Goal: Task Accomplishment & Management: Complete application form

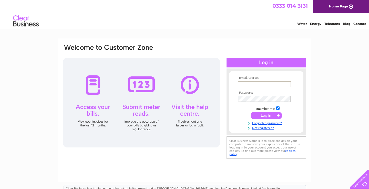
type input "richard@stonefieldayr.com"
click at [295, 122] on link "Forgotten password?" at bounding box center [266, 122] width 58 height 5
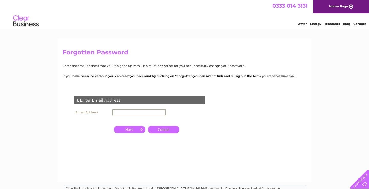
click at [120, 111] on input "text" at bounding box center [138, 112] width 53 height 6
type input "[PERSON_NAME][EMAIL_ADDRESS][DOMAIN_NAME]"
click at [130, 129] on input "button" at bounding box center [129, 128] width 31 height 7
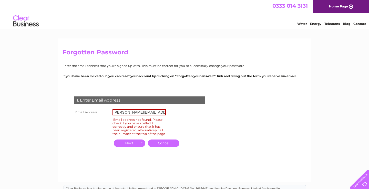
click at [160, 144] on link "Cancel" at bounding box center [163, 142] width 31 height 7
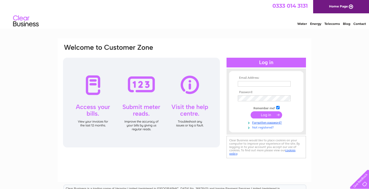
click at [256, 127] on link "Not registered?" at bounding box center [266, 126] width 58 height 5
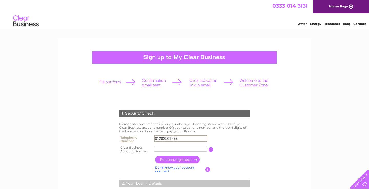
type input "01292501777"
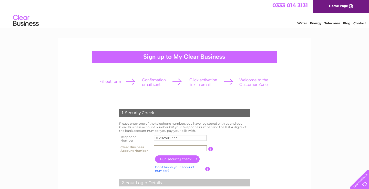
click at [166, 148] on input "text" at bounding box center [180, 148] width 53 height 6
paste input "30308155"
type input "30308155"
click at [176, 158] on input "button" at bounding box center [177, 158] width 45 height 7
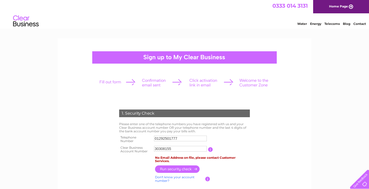
scroll to position [0, 0]
